Goal: Task Accomplishment & Management: Use online tool/utility

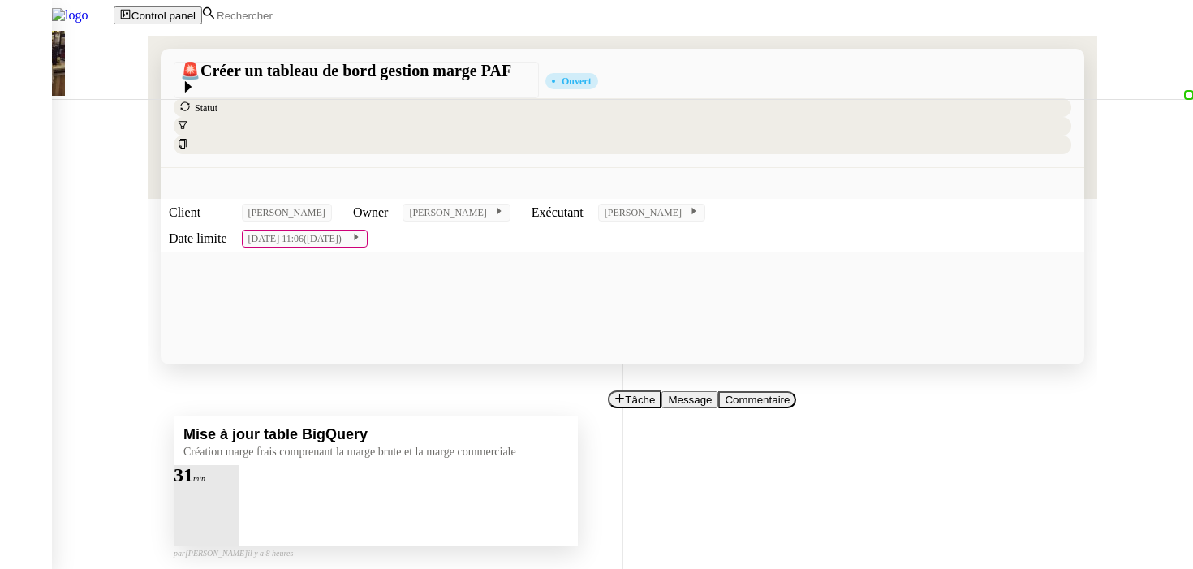
click at [239, 485] on div at bounding box center [206, 485] width 65 height 0
click at [239, 485] on button at bounding box center [222, 485] width 32 height 0
click at [625, 394] on span "Tâche" at bounding box center [640, 400] width 30 height 12
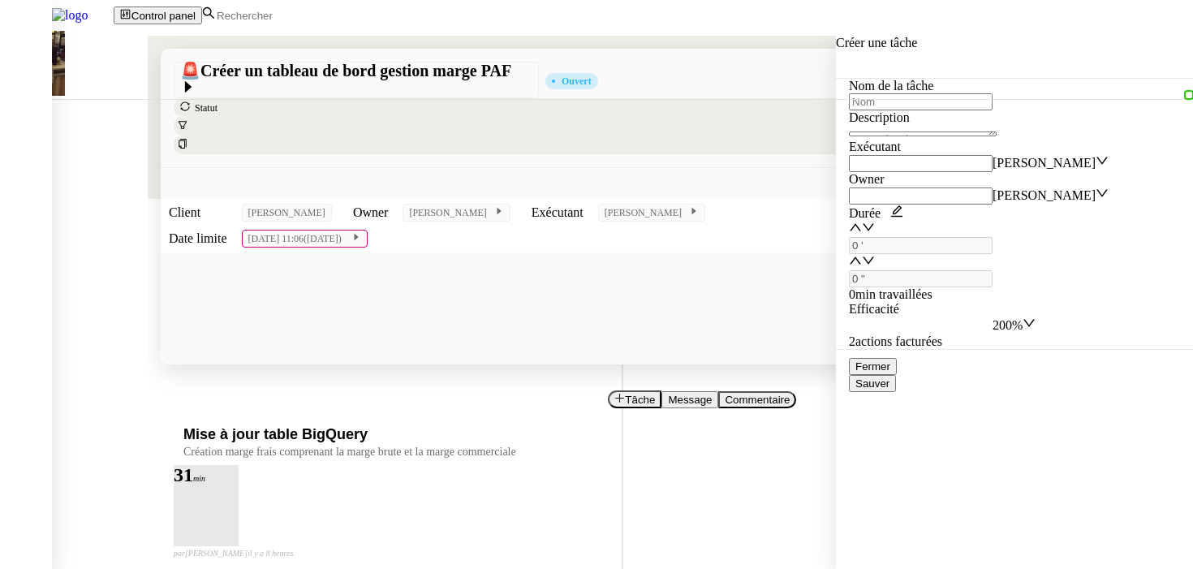
click at [966, 110] on input "text" at bounding box center [921, 101] width 144 height 17
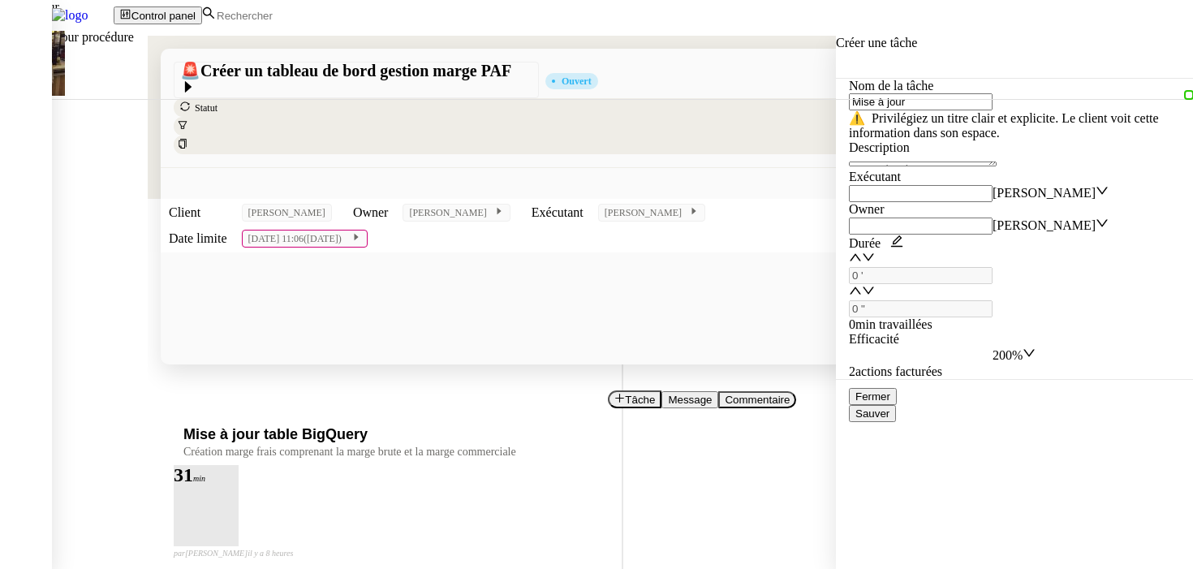
click at [331, 45] on div "📝 Mise à jour procédure" at bounding box center [165, 36] width 331 height 15
type input "Mise à jour procédure"
click at [977, 166] on textarea at bounding box center [923, 164] width 148 height 5
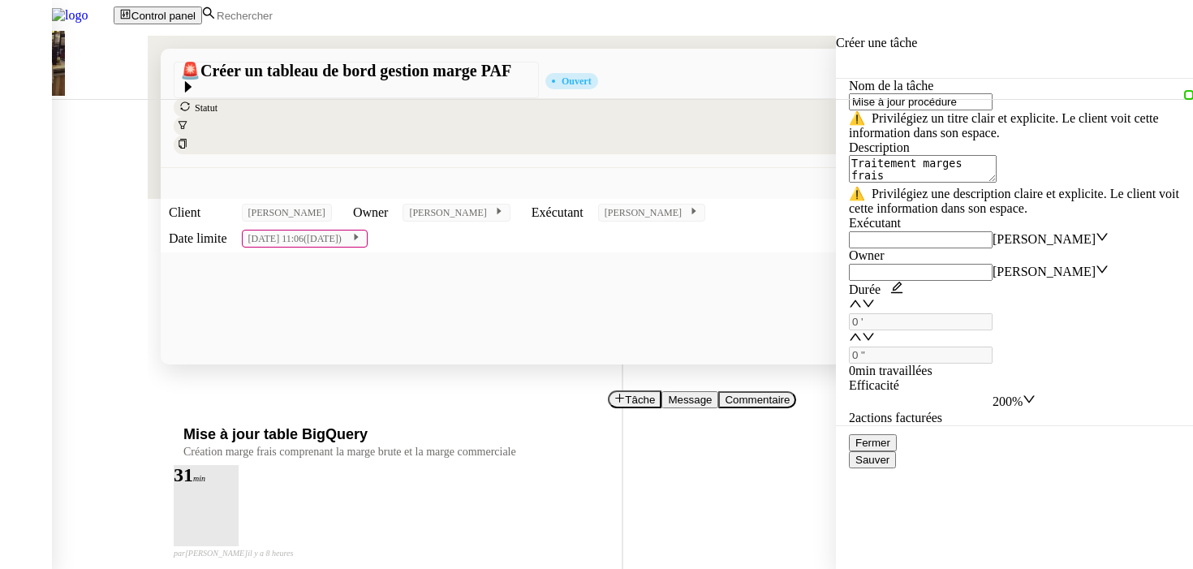
type textarea "Traitement marges frais"
click at [1023, 395] on nz-select-item "200%" at bounding box center [1008, 402] width 30 height 14
click at [890, 466] on span "Sauver" at bounding box center [873, 460] width 34 height 12
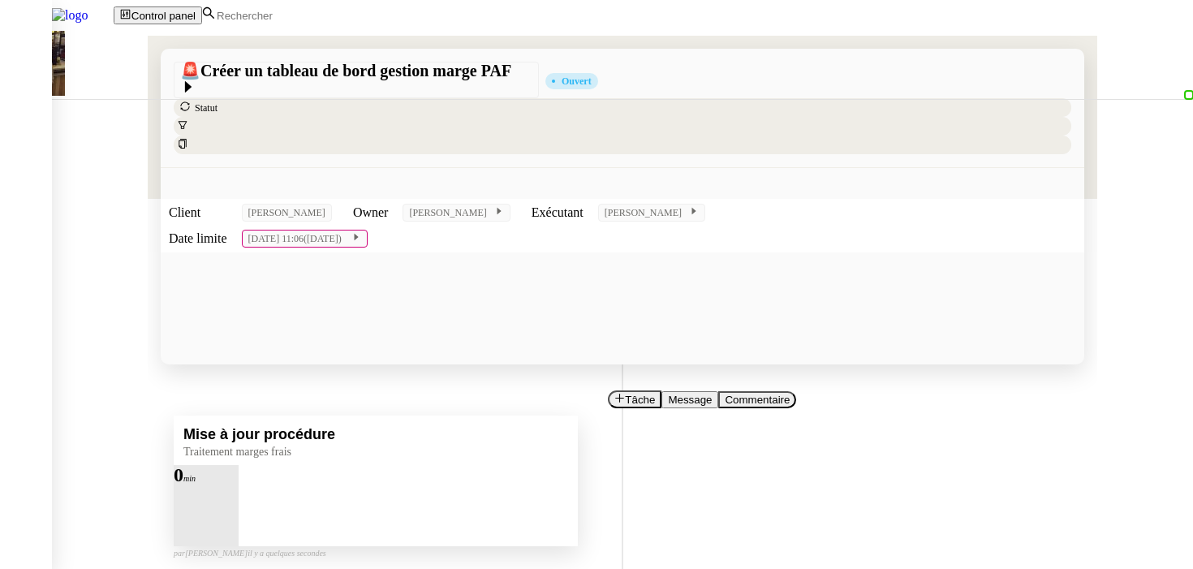
click at [206, 485] on div at bounding box center [190, 485] width 32 height 0
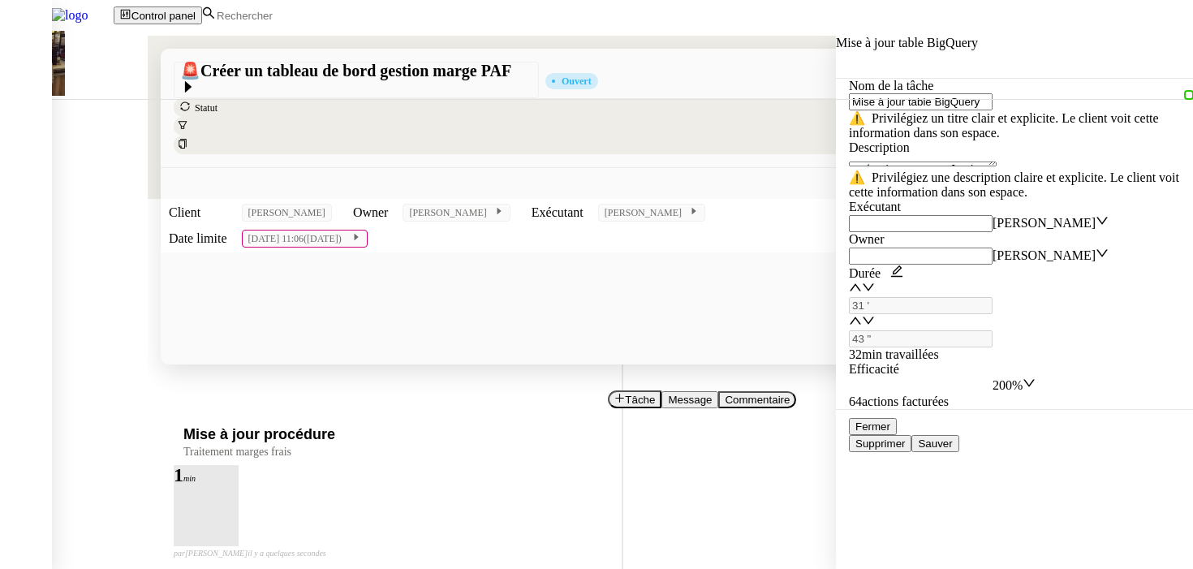
click at [1023, 378] on nz-select-item "200%" at bounding box center [1008, 385] width 30 height 14
click at [959, 452] on button "Sauver" at bounding box center [935, 443] width 47 height 17
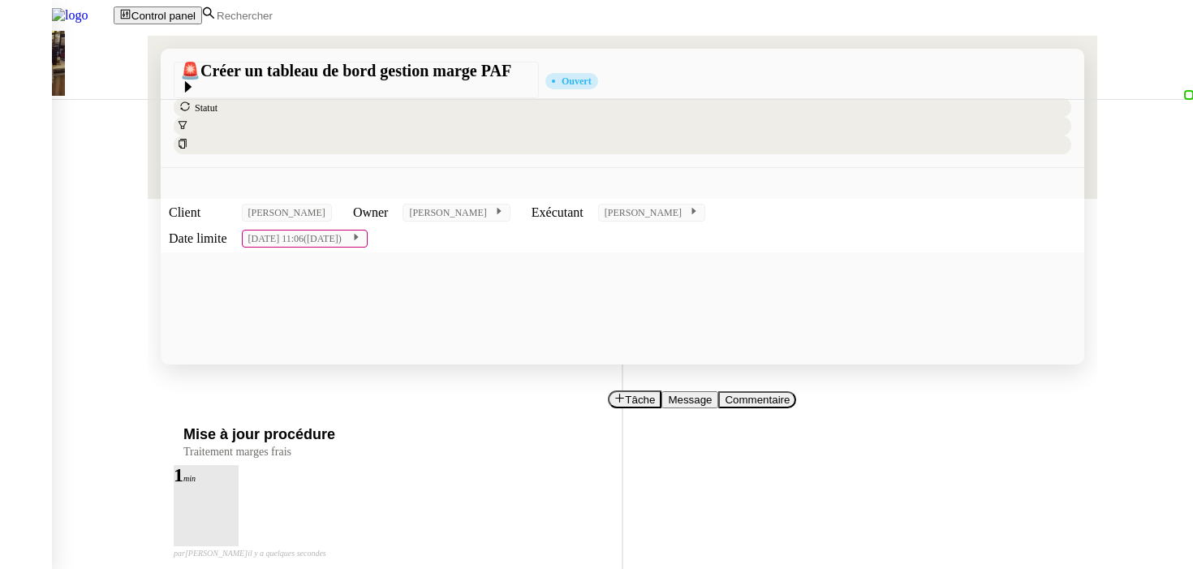
click at [282, 416] on div "Mise à jour procédure Traitement marges frais 1 min false par [PERSON_NAME] il …" at bounding box center [623, 503] width 898 height 175
